Goal: Information Seeking & Learning: Learn about a topic

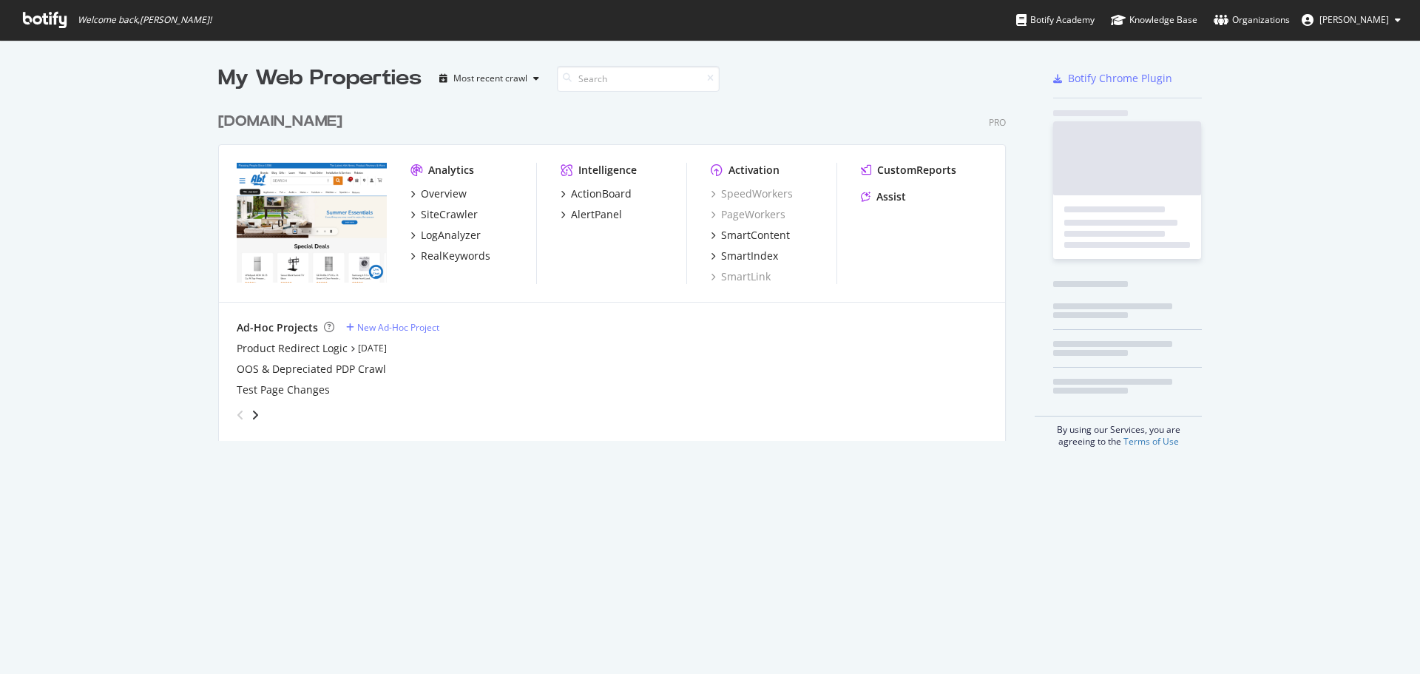
scroll to position [337, 789]
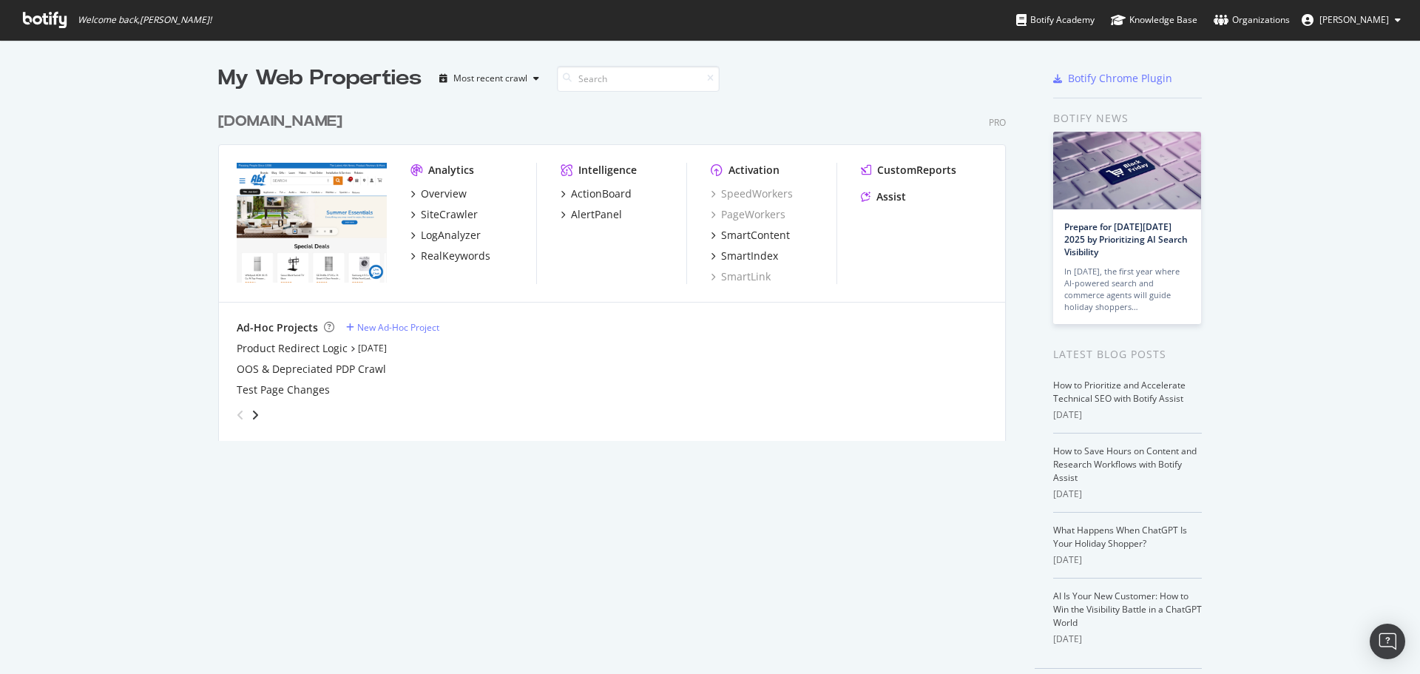
click at [245, 123] on div "[DOMAIN_NAME]" at bounding box center [280, 121] width 124 height 21
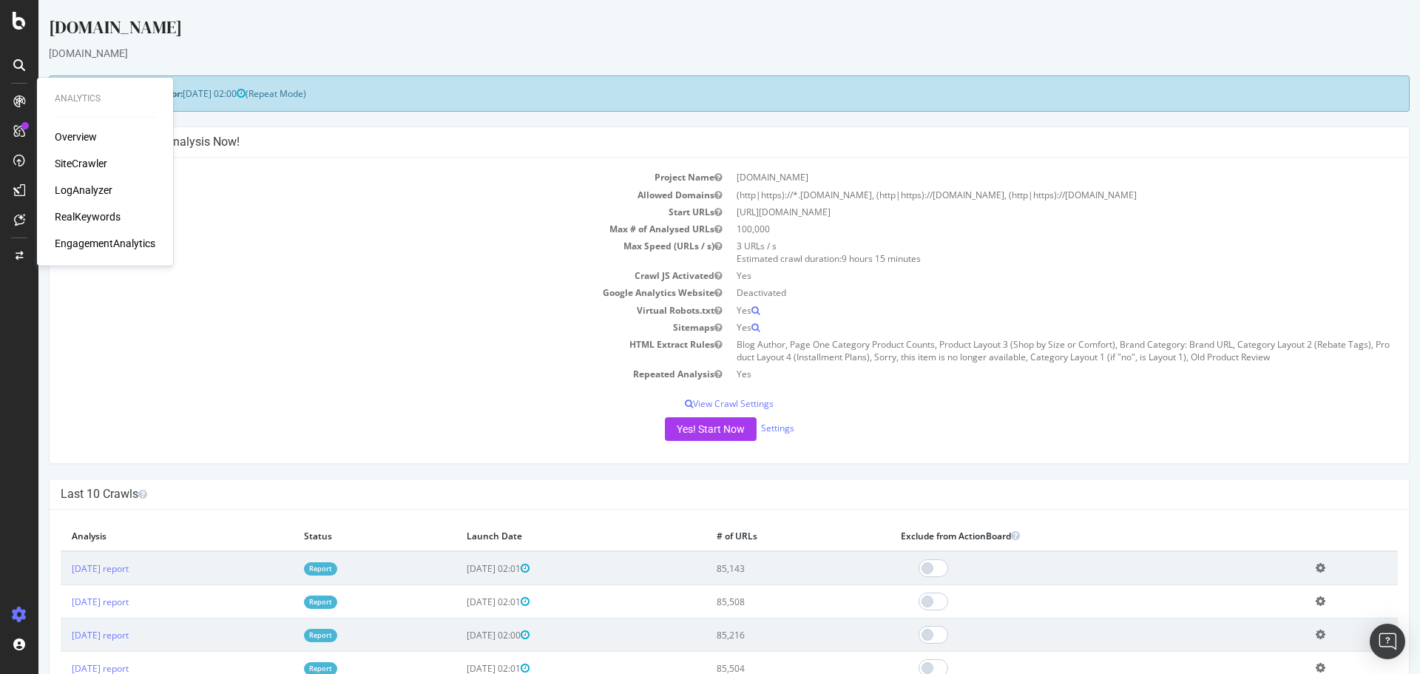
click at [100, 209] on div "RealKeywords" at bounding box center [88, 216] width 66 height 15
